Goal: Navigation & Orientation: Find specific page/section

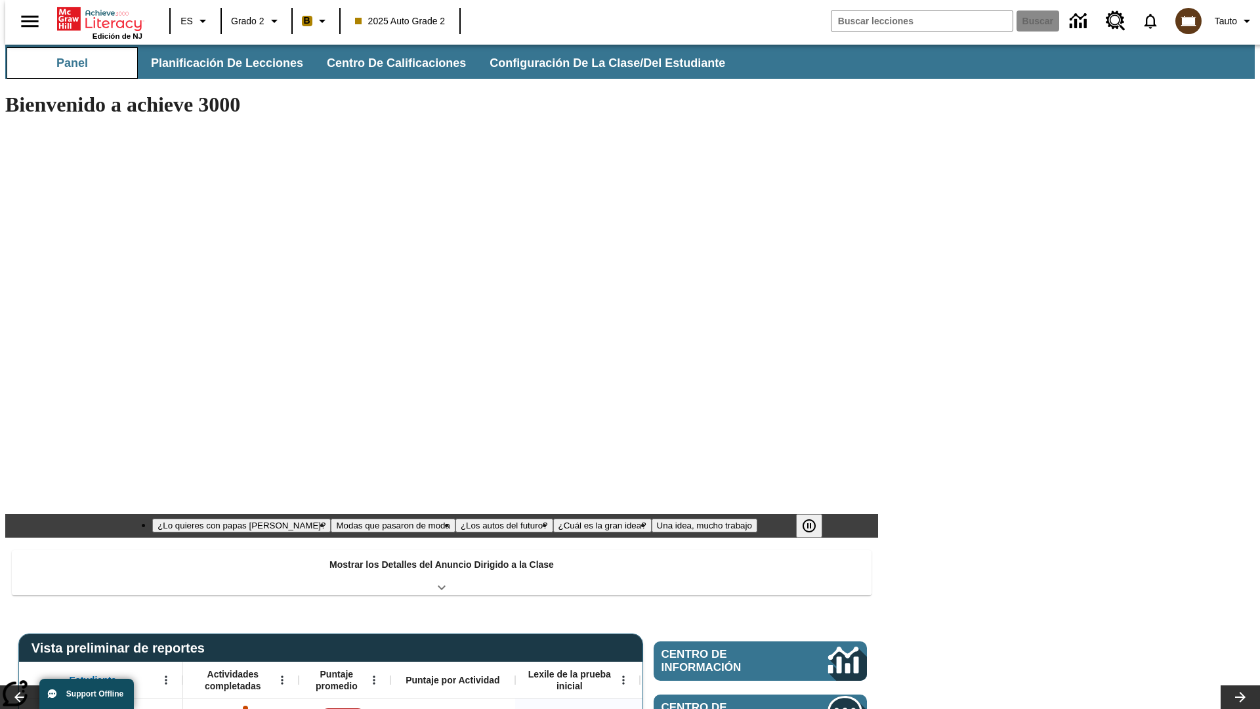
click at [67, 63] on button "Panel" at bounding box center [72, 62] width 131 height 31
click at [220, 63] on button "Planificación de lecciones" at bounding box center [227, 62] width 175 height 31
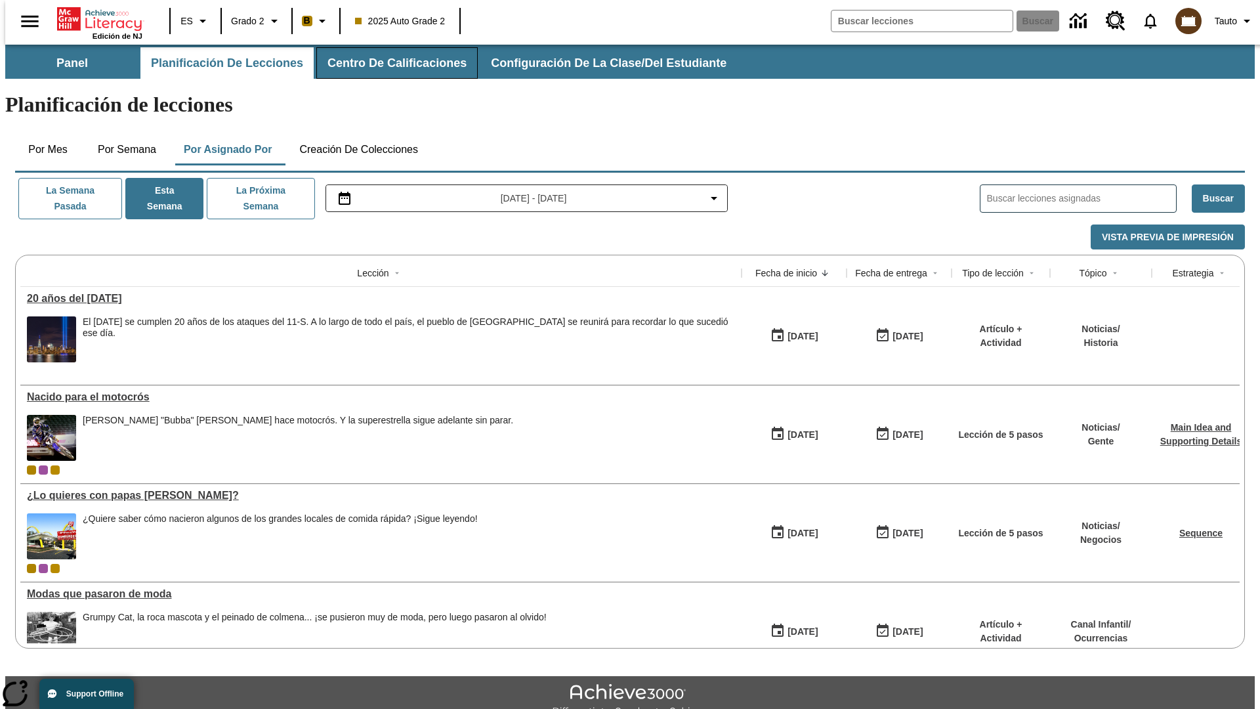
click at [387, 63] on button "Centro de calificaciones" at bounding box center [396, 62] width 161 height 31
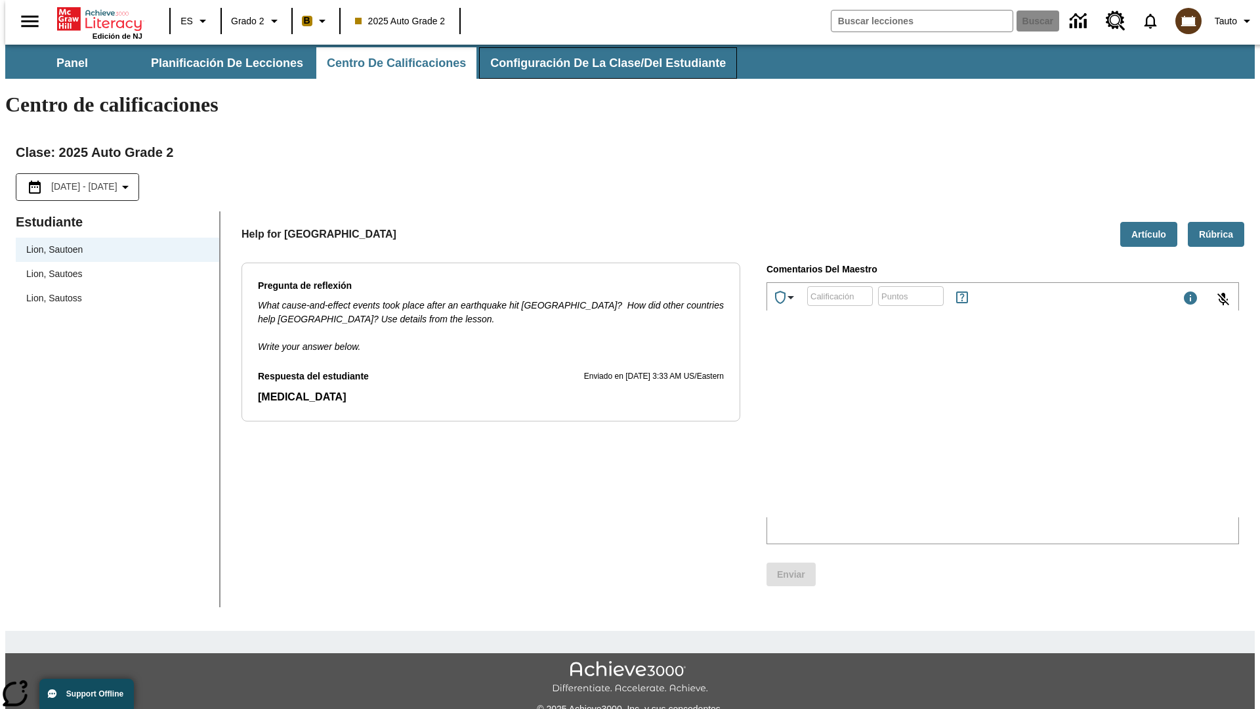
click at [595, 63] on button "Configuración de la clase/del estudiante" at bounding box center [608, 62] width 258 height 31
